Goal: Task Accomplishment & Management: Manage account settings

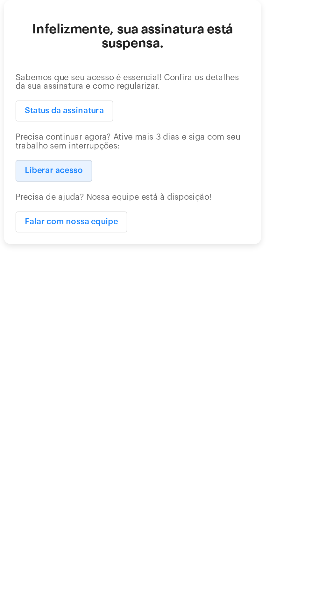
click at [122, 91] on button "Liberar acesso" at bounding box center [113, 92] width 42 height 11
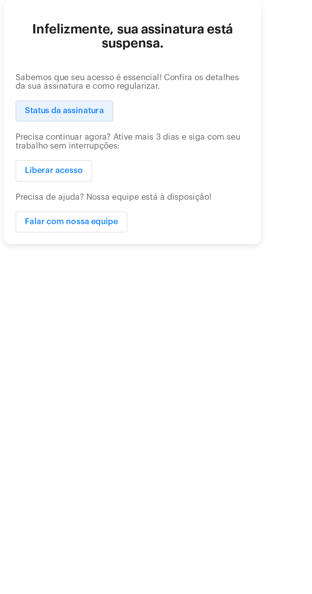
click at [128, 60] on span "Status da assinatura" at bounding box center [118, 60] width 43 height 4
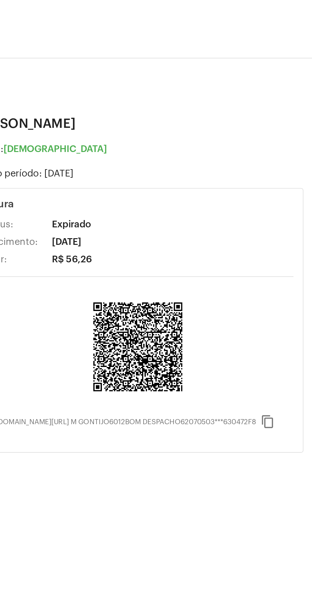
click at [269, 234] on mat-icon "content_copy" at bounding box center [273, 230] width 8 height 8
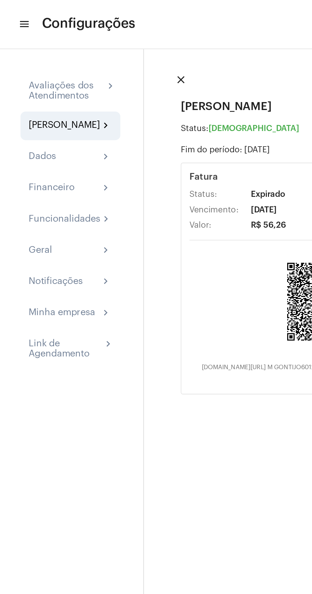
click at [50, 59] on div "Avaliações dos Atendimentos" at bounding box center [41, 57] width 47 height 13
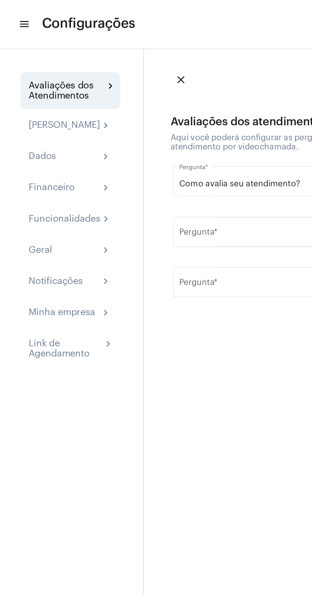
click at [12, 16] on mat-icon "menu" at bounding box center [14, 16] width 6 height 8
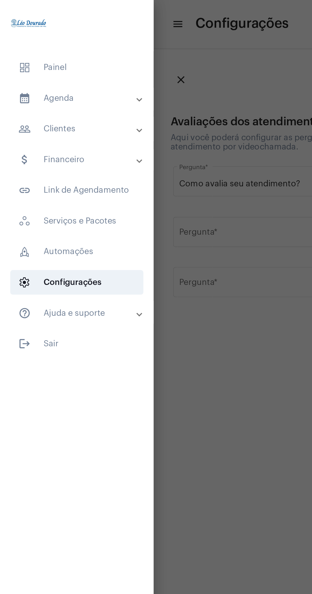
click at [53, 66] on mat-panel-title "calendar_month_outlined Agenda" at bounding box center [48, 63] width 74 height 8
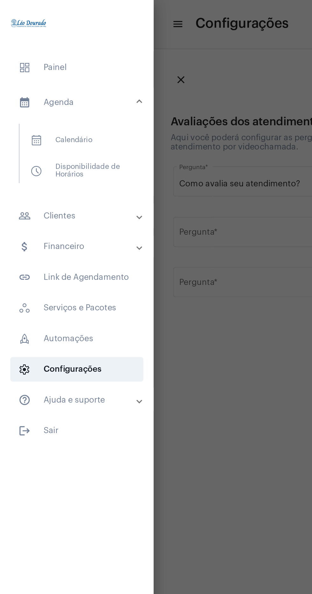
click at [63, 91] on span "calendar_month_outlined Calendário" at bounding box center [47, 88] width 67 height 15
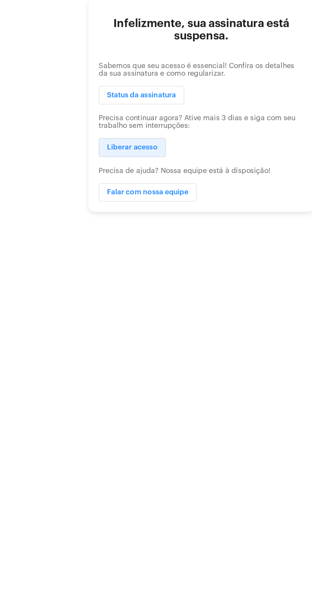
click at [118, 95] on span "Liberar acesso" at bounding box center [112, 93] width 31 height 4
click at [122, 95] on span "Liberar acesso" at bounding box center [112, 93] width 31 height 4
